Goal: Obtain resource: Download file/media

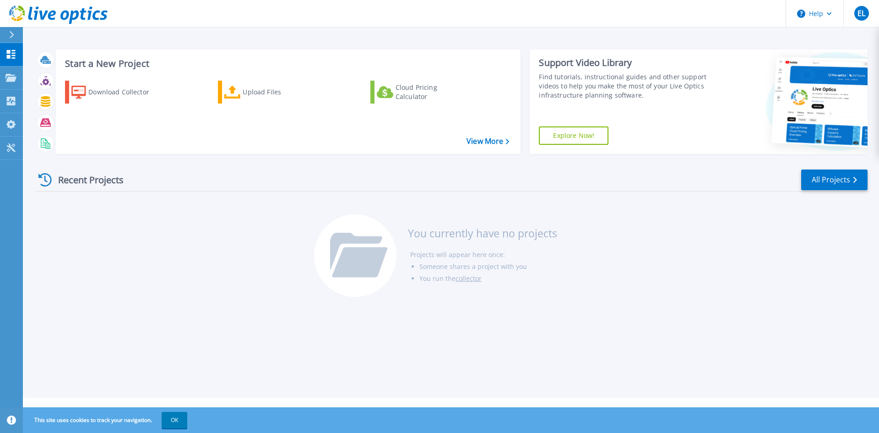
click at [111, 239] on div "Recent Projects All Projects You currently have no projects Projects will appea…" at bounding box center [451, 233] width 833 height 145
click at [86, 63] on h3 "Start a New Project" at bounding box center [287, 64] width 444 height 10
click at [110, 92] on div "Download Collector" at bounding box center [124, 92] width 73 height 18
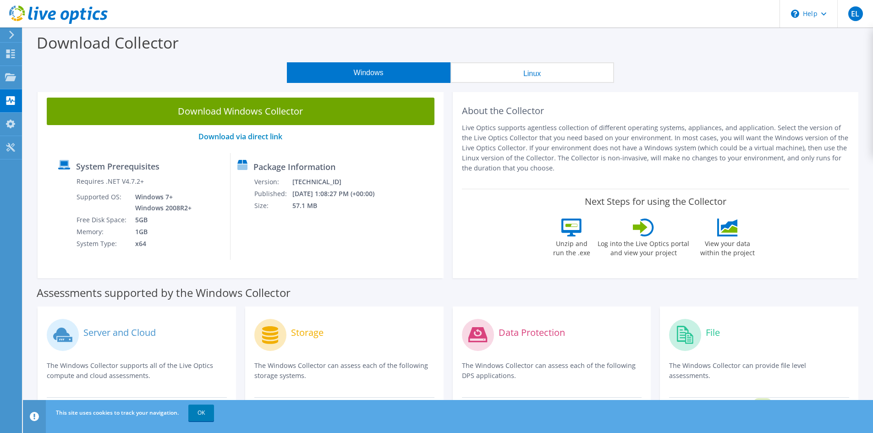
click at [536, 72] on button "Linux" at bounding box center [532, 72] width 164 height 21
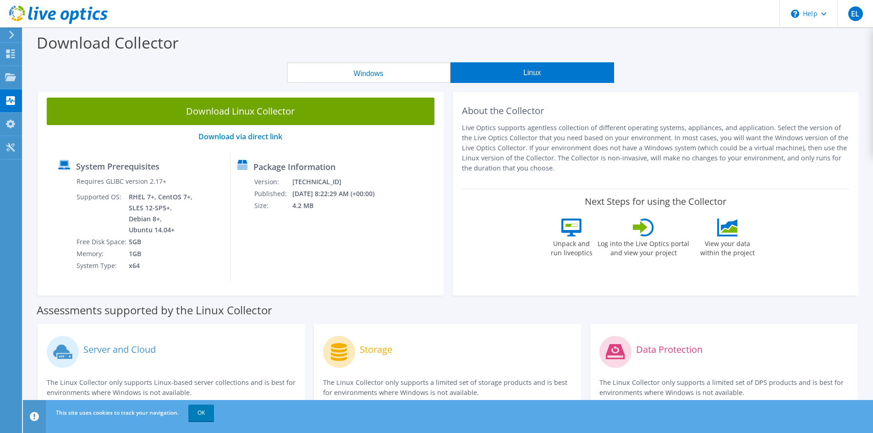
click at [390, 69] on button "Windows" at bounding box center [369, 72] width 164 height 21
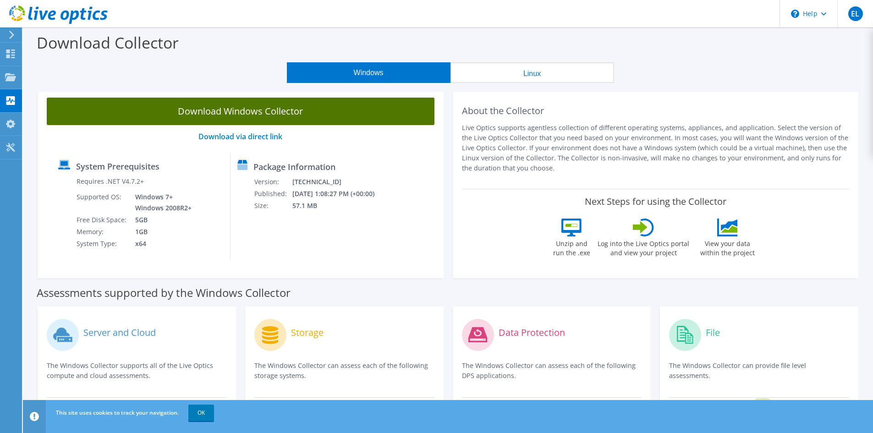
click at [207, 120] on link "Download Windows Collector" at bounding box center [241, 111] width 388 height 27
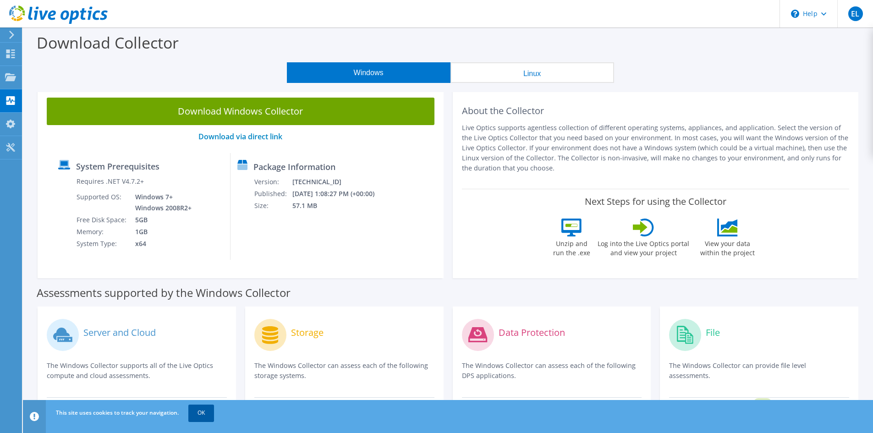
click at [209, 416] on link "OK" at bounding box center [201, 412] width 26 height 16
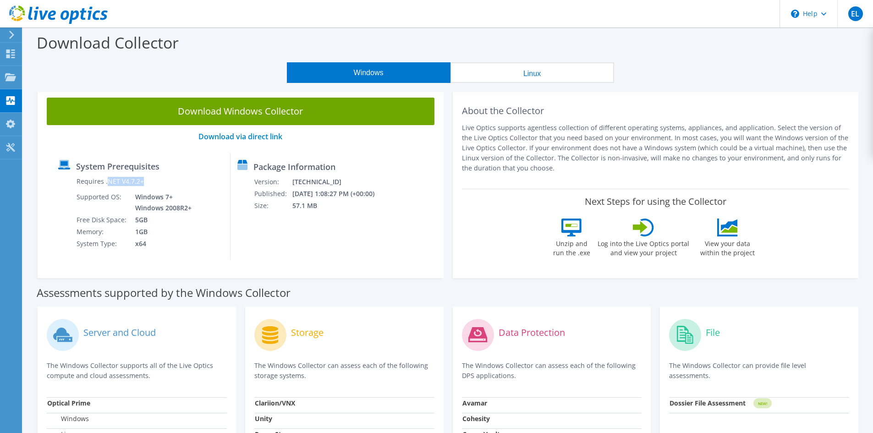
drag, startPoint x: 106, startPoint y: 181, endPoint x: 144, endPoint y: 182, distance: 38.0
click at [144, 182] on td "Requires .NET V4.7.2+" at bounding box center [134, 183] width 117 height 16
click at [268, 293] on label "Assessments supported by the Windows Collector" at bounding box center [164, 292] width 254 height 9
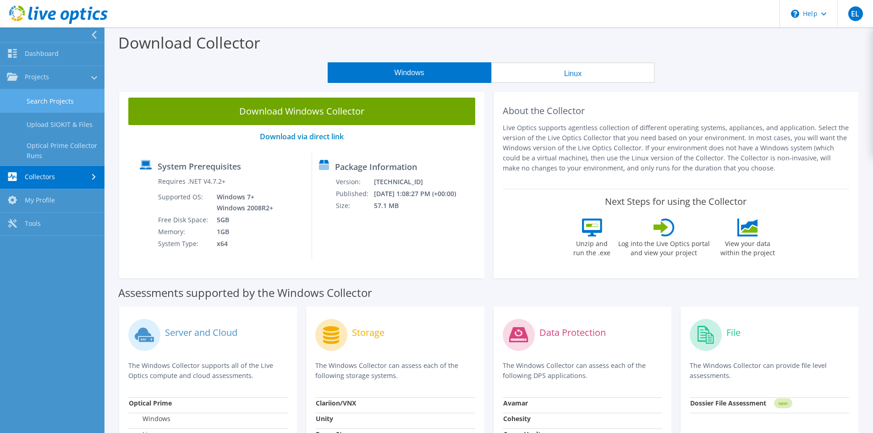
click at [55, 103] on link "Search Projects" at bounding box center [52, 100] width 104 height 23
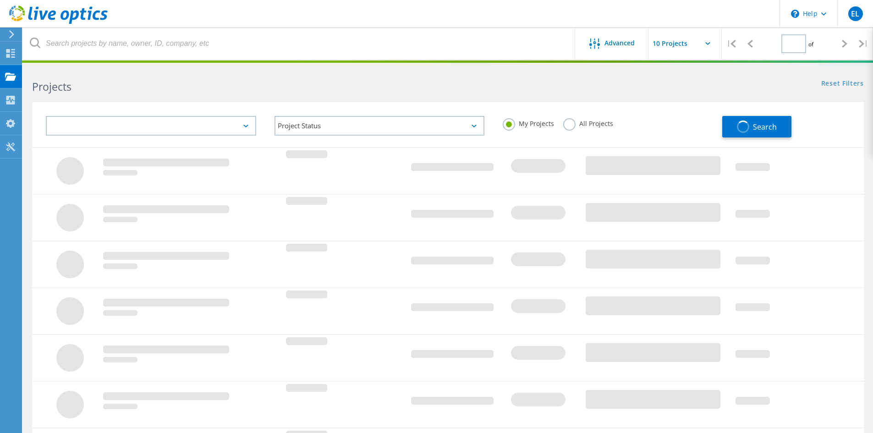
type input "1"
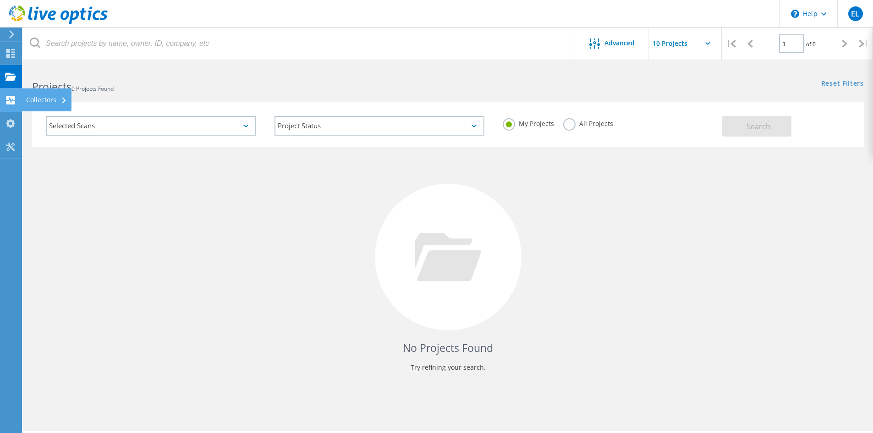
click at [44, 101] on div "Collectors" at bounding box center [46, 100] width 41 height 6
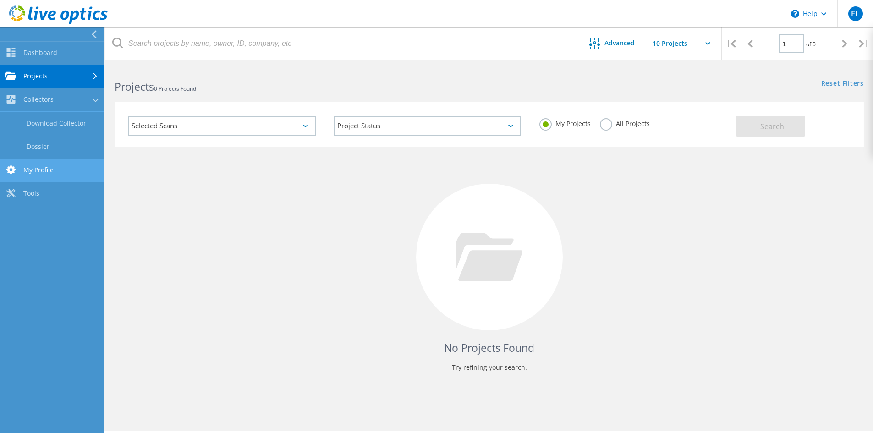
click at [55, 165] on link "My Profile" at bounding box center [52, 170] width 104 height 23
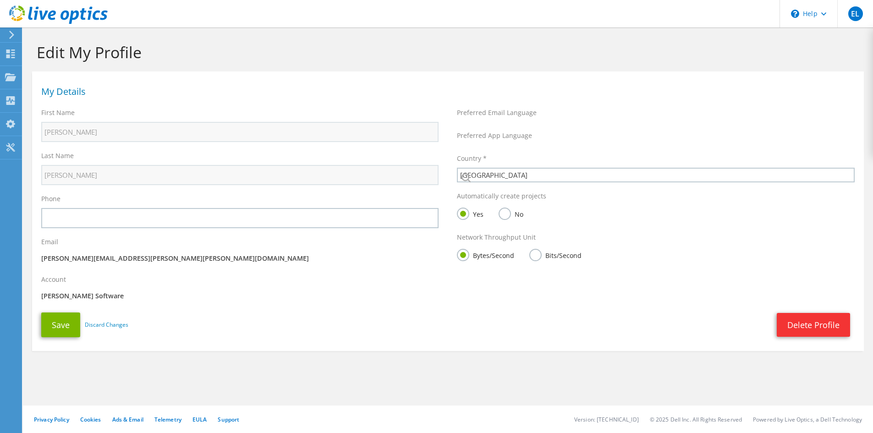
select select "224"
